Goal: Find specific page/section: Find specific page/section

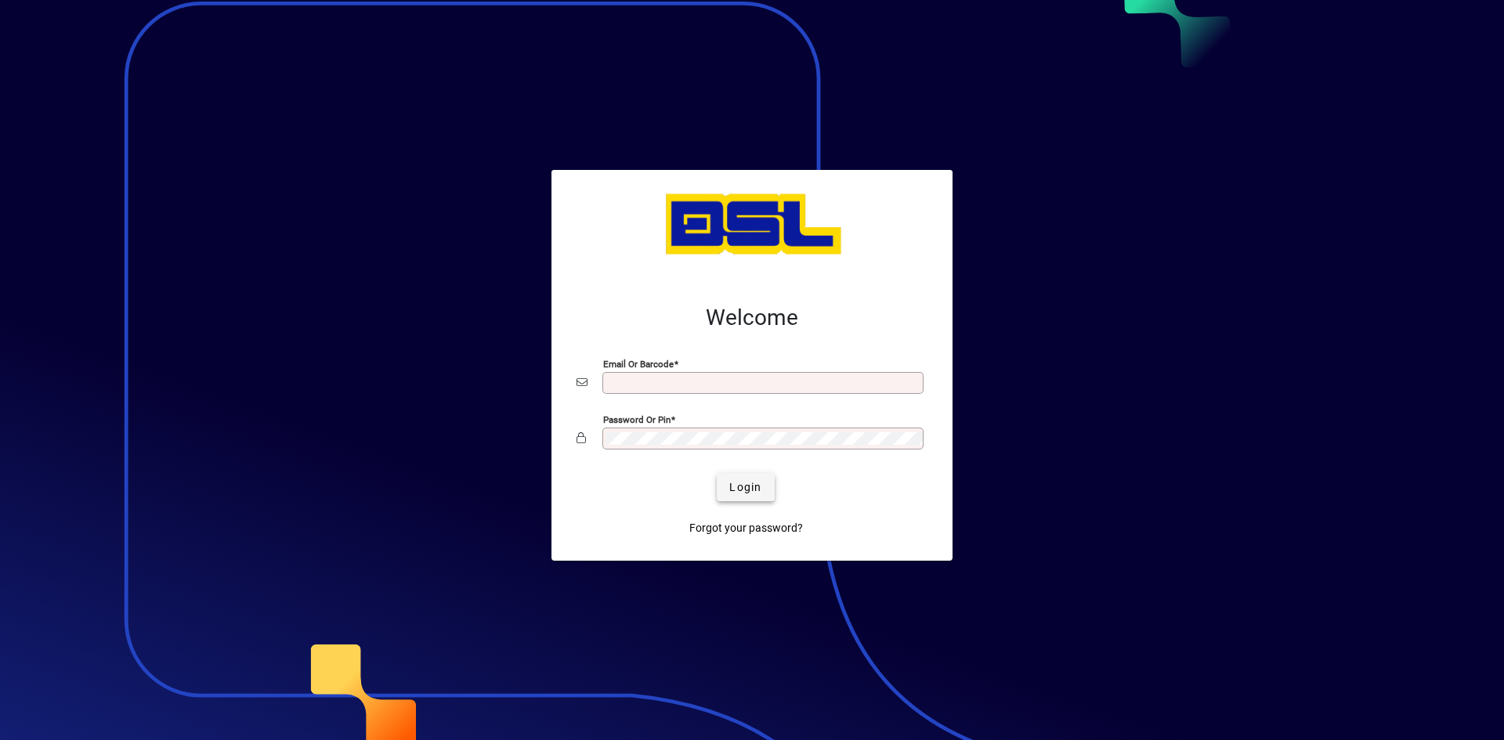
type input "**********"
click at [751, 480] on span "Login" at bounding box center [746, 488] width 32 height 16
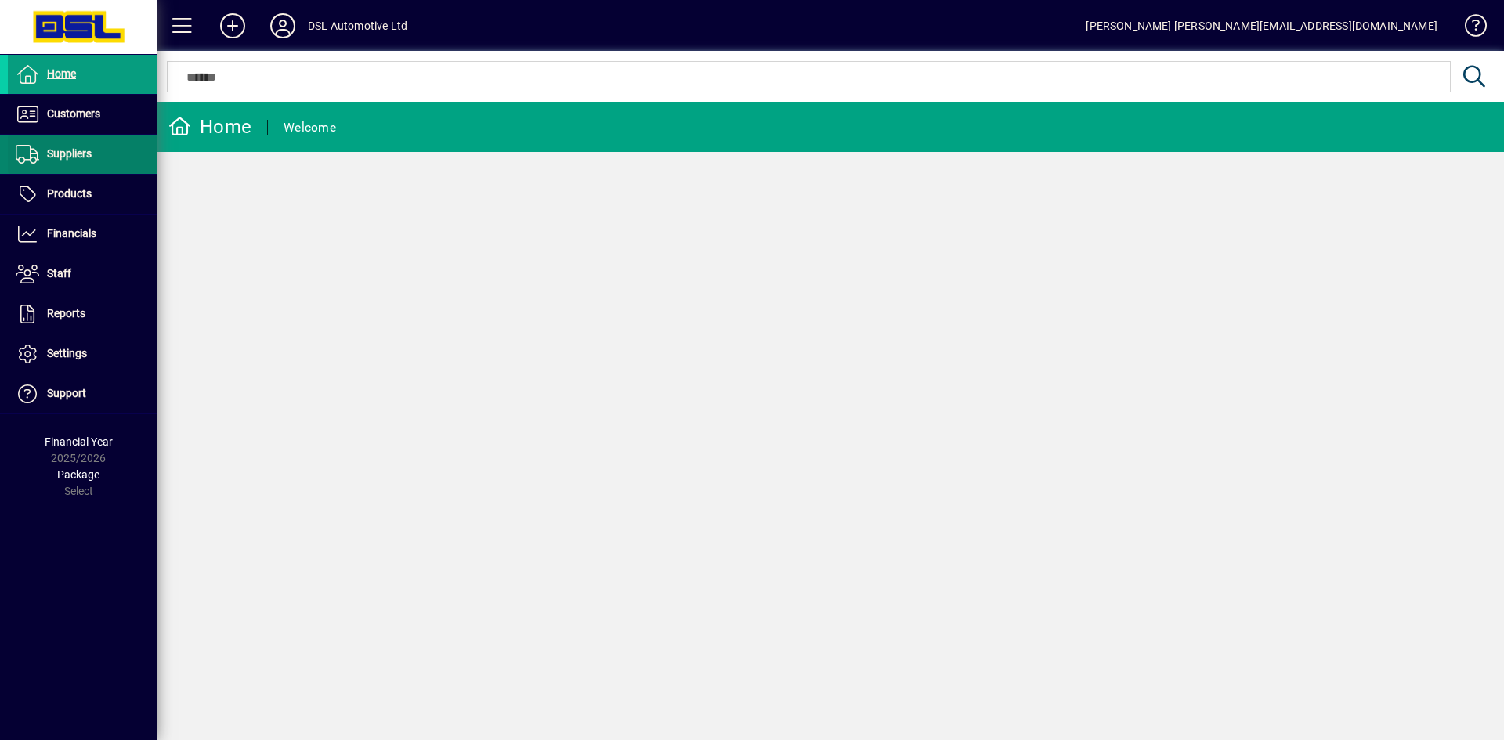
click at [57, 150] on span "Suppliers" at bounding box center [69, 153] width 45 height 13
